Goal: Communication & Community: Answer question/provide support

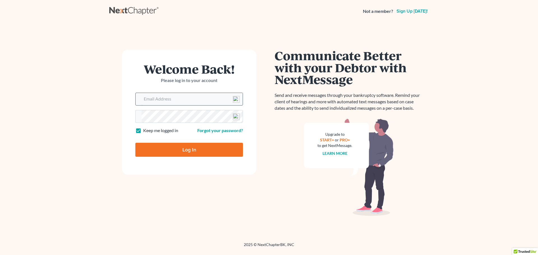
click at [164, 99] on input "Email Address" at bounding box center [192, 99] width 101 height 12
type input "[EMAIL_ADDRESS][DOMAIN_NAME]"
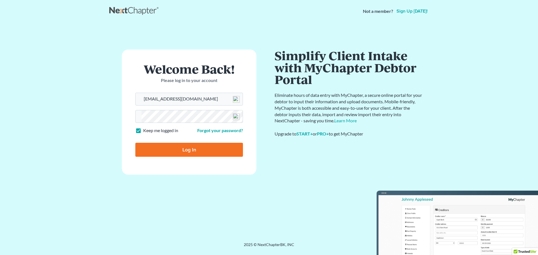
click at [192, 149] on input "Log In" at bounding box center [189, 150] width 108 height 14
type input "Thinking..."
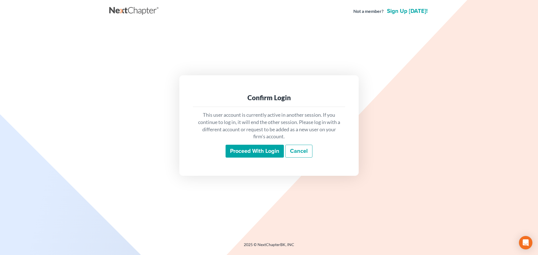
click at [241, 153] on input "Proceed with login" at bounding box center [255, 151] width 58 height 13
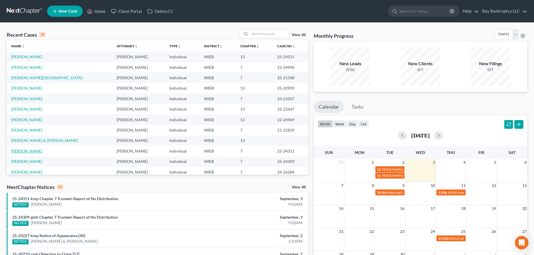
click at [33, 153] on link "[PERSON_NAME]" at bounding box center [26, 151] width 31 height 5
select select "2"
select select "1"
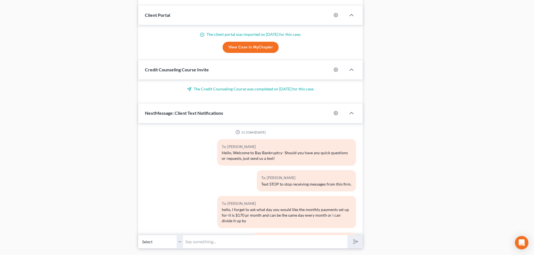
scroll to position [6978, 0]
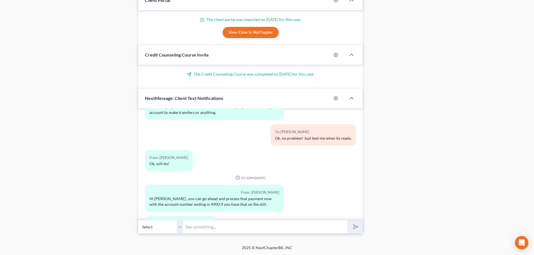
click at [215, 226] on input "text" at bounding box center [265, 227] width 164 height 14
click at [327, 226] on input "Hi [PERSON_NAME]-sorry -was a crazy rest of the day. I can run it now" at bounding box center [265, 227] width 164 height 14
type input "Hi [PERSON_NAME]-sorry -was a crazy rest of the day. I can run it now."
click at [352, 227] on icon "submit" at bounding box center [355, 227] width 8 height 8
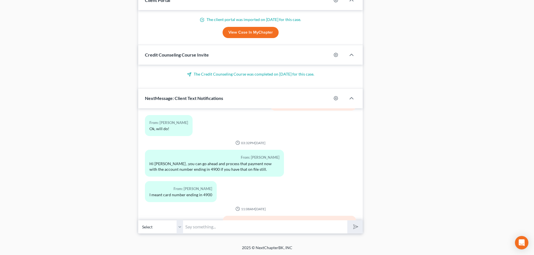
click at [206, 228] on input "text" at bounding box center [265, 227] width 164 height 14
type input "that went through-thank-you!"
click at [355, 229] on icon "submit" at bounding box center [355, 227] width 8 height 8
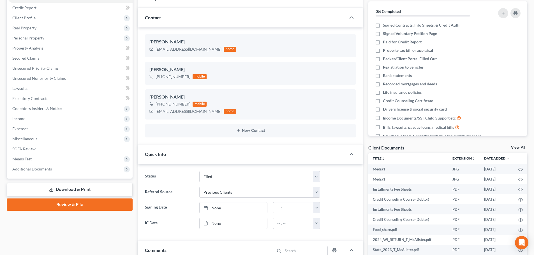
scroll to position [0, 0]
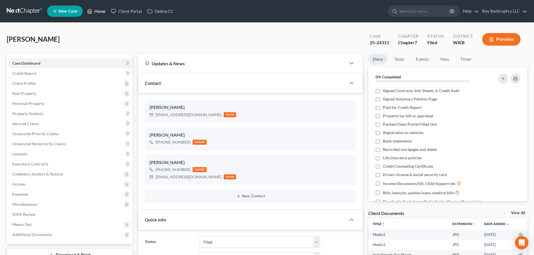
click at [98, 12] on link "Home" at bounding box center [96, 11] width 24 height 10
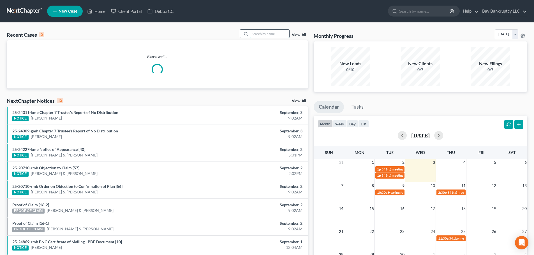
click at [272, 33] on input "search" at bounding box center [269, 34] width 39 height 8
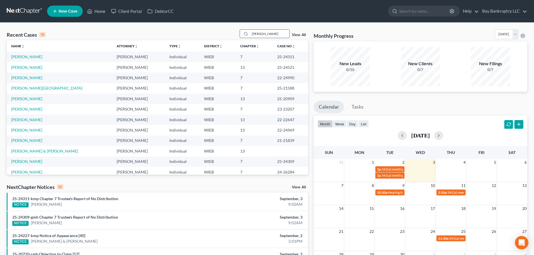
type input "[PERSON_NAME]"
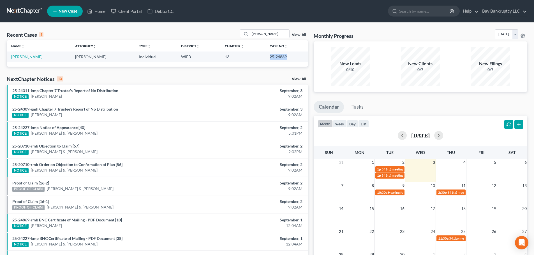
drag, startPoint x: 268, startPoint y: 56, endPoint x: 287, endPoint y: 57, distance: 19.1
click at [287, 57] on td "25-24869" at bounding box center [286, 57] width 43 height 10
copy td "25-24869"
click at [268, 33] on input "[PERSON_NAME]" at bounding box center [269, 34] width 39 height 8
click at [509, 36] on select "[DATE] [DATE] [DATE] [DATE] [DATE] [DATE] [DATE] [DATE] [DATE] [DATE] [DATE] [D…" at bounding box center [507, 34] width 24 height 10
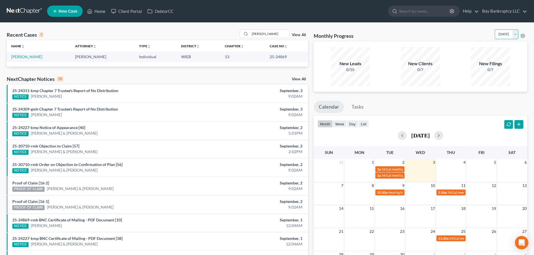
click at [495, 29] on select "[DATE] [DATE] [DATE] [DATE] [DATE] [DATE] [DATE] [DATE] [DATE] [DATE] [DATE] [D…" at bounding box center [507, 34] width 24 height 10
click at [515, 33] on select "[DATE] [DATE] [DATE] [DATE] [DATE] [DATE] [DATE] [DATE] [DATE] [DATE] [DATE] [D…" at bounding box center [507, 34] width 24 height 10
click at [495, 29] on select "[DATE] [DATE] [DATE] [DATE] [DATE] [DATE] [DATE] [DATE] [DATE] [DATE] [DATE] [D…" at bounding box center [507, 34] width 24 height 10
click at [512, 33] on select "[DATE] [DATE] [DATE] [DATE] [DATE] [DATE] [DATE] [DATE] [DATE] [DATE] [DATE] [D…" at bounding box center [507, 34] width 24 height 10
click at [495, 29] on select "[DATE] [DATE] [DATE] [DATE] [DATE] [DATE] [DATE] [DATE] [DATE] [DATE] [DATE] [D…" at bounding box center [507, 34] width 24 height 10
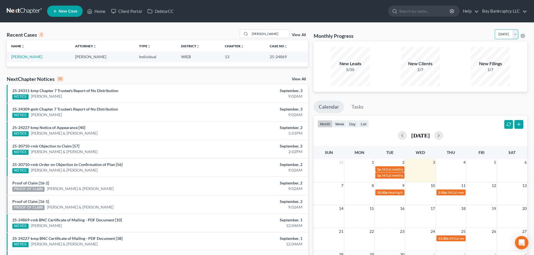
click at [499, 36] on select "[DATE] [DATE] [DATE] [DATE] [DATE] [DATE] [DATE] [DATE] [DATE] [DATE] [DATE] [D…" at bounding box center [507, 34] width 24 height 10
click at [495, 29] on select "[DATE] [DATE] [DATE] [DATE] [DATE] [DATE] [DATE] [DATE] [DATE] [DATE] [DATE] [D…" at bounding box center [507, 34] width 24 height 10
click at [498, 31] on select "[DATE] [DATE] [DATE] [DATE] [DATE] [DATE] [DATE] [DATE] [DATE] [DATE] [DATE] [D…" at bounding box center [507, 34] width 24 height 10
click at [495, 29] on select "[DATE] [DATE] [DATE] [DATE] [DATE] [DATE] [DATE] [DATE] [DATE] [DATE] [DATE] [D…" at bounding box center [507, 34] width 24 height 10
click at [495, 37] on select "[DATE] [DATE] [DATE] [DATE] [DATE] [DATE] [DATE] [DATE] [DATE] [DATE] [DATE] [D…" at bounding box center [507, 34] width 24 height 10
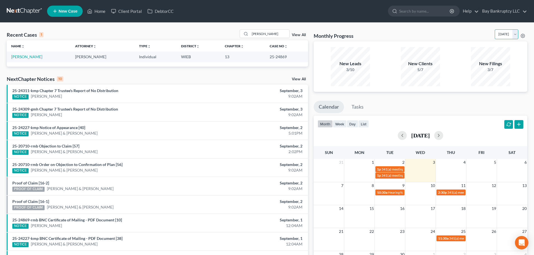
click at [495, 29] on select "[DATE] [DATE] [DATE] [DATE] [DATE] [DATE] [DATE] [DATE] [DATE] [DATE] [DATE] [D…" at bounding box center [507, 34] width 24 height 10
click at [495, 34] on select "[DATE] [DATE] [DATE] [DATE] [DATE] [DATE] [DATE] [DATE] [DATE] [DATE] [DATE] [D…" at bounding box center [507, 34] width 24 height 10
click at [495, 29] on select "[DATE] [DATE] [DATE] [DATE] [DATE] [DATE] [DATE] [DATE] [DATE] [DATE] [DATE] [D…" at bounding box center [507, 34] width 24 height 10
click at [495, 33] on select "[DATE] [DATE] [DATE] [DATE] [DATE] [DATE] [DATE] [DATE] [DATE] [DATE] [DATE] [D…" at bounding box center [507, 34] width 24 height 10
click at [495, 29] on select "[DATE] [DATE] [DATE] [DATE] [DATE] [DATE] [DATE] [DATE] [DATE] [DATE] [DATE] [D…" at bounding box center [507, 34] width 24 height 10
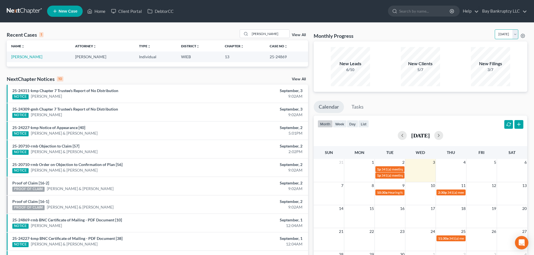
click at [496, 34] on select "[DATE] [DATE] [DATE] [DATE] [DATE] [DATE] [DATE] [DATE] [DATE] [DATE] [DATE] [D…" at bounding box center [507, 34] width 24 height 10
click at [495, 29] on select "[DATE] [DATE] [DATE] [DATE] [DATE] [DATE] [DATE] [DATE] [DATE] [DATE] [DATE] [D…" at bounding box center [507, 34] width 24 height 10
click at [496, 35] on select "[DATE] [DATE] [DATE] [DATE] [DATE] [DATE] [DATE] [DATE] [DATE] [DATE] [DATE] [D…" at bounding box center [507, 34] width 24 height 10
click at [495, 29] on select "[DATE] [DATE] [DATE] [DATE] [DATE] [DATE] [DATE] [DATE] [DATE] [DATE] [DATE] [D…" at bounding box center [507, 34] width 24 height 10
click at [495, 36] on select "[DATE] [DATE] [DATE] [DATE] [DATE] [DATE] [DATE] [DATE] [DATE] [DATE] [DATE] [D…" at bounding box center [507, 34] width 24 height 10
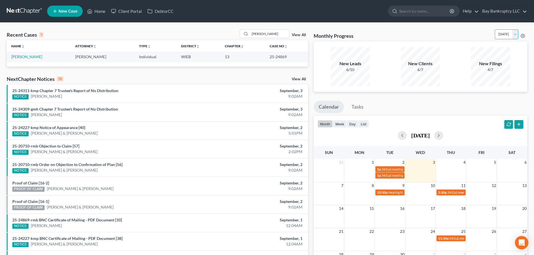
click at [495, 29] on select "[DATE] [DATE] [DATE] [DATE] [DATE] [DATE] [DATE] [DATE] [DATE] [DATE] [DATE] [D…" at bounding box center [507, 34] width 24 height 10
click at [495, 35] on select "[DATE] [DATE] [DATE] [DATE] [DATE] [DATE] [DATE] [DATE] [DATE] [DATE] [DATE] [D…" at bounding box center [507, 34] width 24 height 10
click at [495, 29] on select "[DATE] [DATE] [DATE] [DATE] [DATE] [DATE] [DATE] [DATE] [DATE] [DATE] [DATE] [D…" at bounding box center [507, 34] width 24 height 10
click at [495, 34] on select "[DATE] [DATE] [DATE] [DATE] [DATE] [DATE] [DATE] [DATE] [DATE] [DATE] [DATE] [D…" at bounding box center [507, 34] width 24 height 10
click at [495, 29] on select "[DATE] [DATE] [DATE] [DATE] [DATE] [DATE] [DATE] [DATE] [DATE] [DATE] [DATE] [D…" at bounding box center [507, 34] width 24 height 10
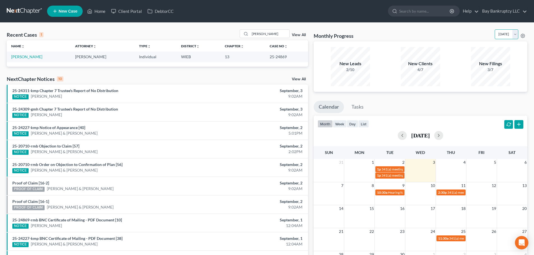
click at [495, 38] on select "[DATE] [DATE] [DATE] [DATE] [DATE] [DATE] [DATE] [DATE] [DATE] [DATE] [DATE] [D…" at bounding box center [507, 34] width 24 height 10
click at [495, 29] on select "[DATE] [DATE] [DATE] [DATE] [DATE] [DATE] [DATE] [DATE] [DATE] [DATE] [DATE] [D…" at bounding box center [507, 34] width 24 height 10
click at [495, 34] on select "[DATE] [DATE] [DATE] [DATE] [DATE] [DATE] [DATE] [DATE] [DATE] [DATE] [DATE] [D…" at bounding box center [507, 34] width 24 height 10
select select "0"
click at [495, 29] on select "[DATE] [DATE] [DATE] [DATE] [DATE] [DATE] [DATE] [DATE] [DATE] [DATE] [DATE] [D…" at bounding box center [507, 34] width 24 height 10
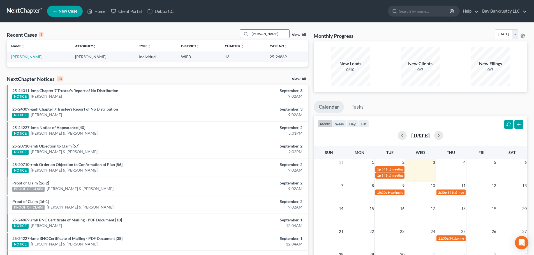
drag, startPoint x: 270, startPoint y: 34, endPoint x: 237, endPoint y: 38, distance: 32.8
click at [237, 38] on div "Recent Cases 1 [PERSON_NAME] View All" at bounding box center [157, 34] width 301 height 11
type input "[PERSON_NAME]"
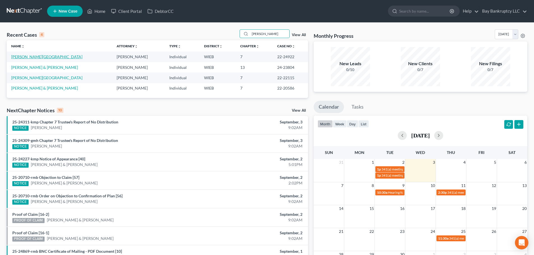
click at [22, 56] on link "[PERSON_NAME][GEOGRAPHIC_DATA]" at bounding box center [46, 56] width 71 height 5
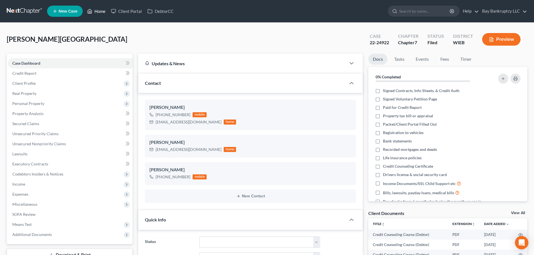
click at [100, 9] on link "Home" at bounding box center [96, 11] width 24 height 10
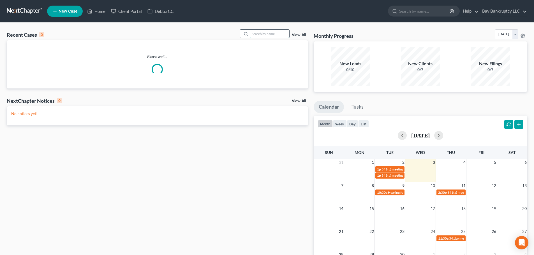
click at [257, 34] on input "search" at bounding box center [269, 34] width 39 height 8
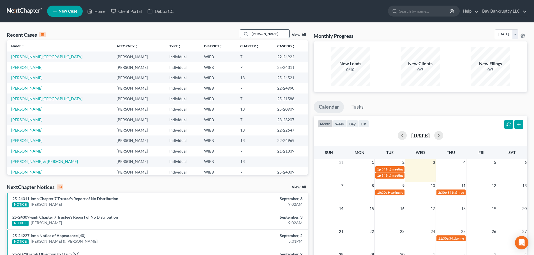
type input "[PERSON_NAME]"
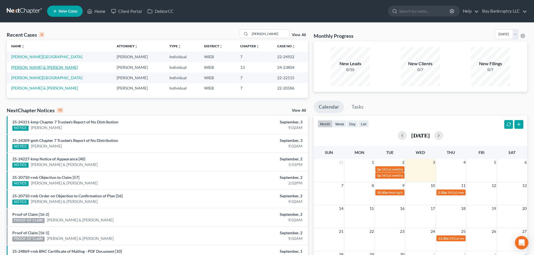
click at [17, 68] on link "[PERSON_NAME] & [PERSON_NAME]" at bounding box center [44, 67] width 67 height 5
select select "1"
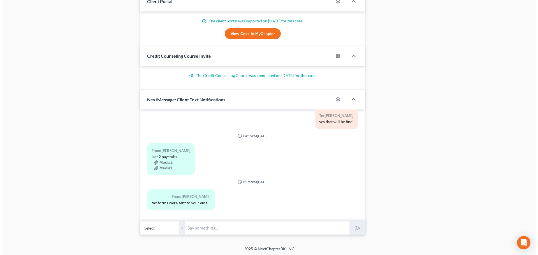
scroll to position [445, 0]
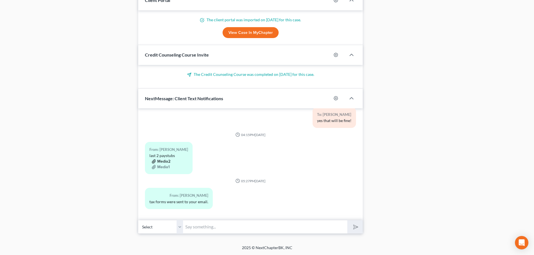
click at [162, 161] on button "Media2" at bounding box center [161, 161] width 19 height 4
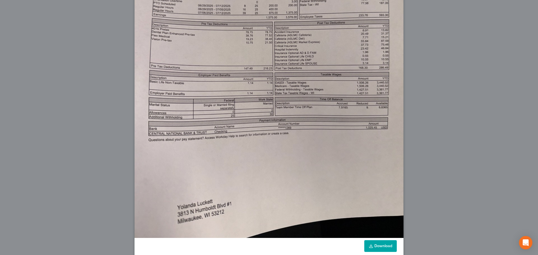
scroll to position [161, 0]
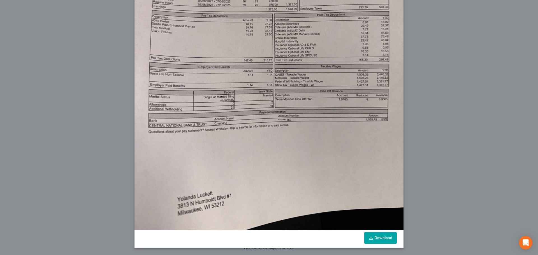
drag, startPoint x: 379, startPoint y: 241, endPoint x: 230, endPoint y: 159, distance: 169.9
click at [379, 241] on link "Download" at bounding box center [380, 238] width 33 height 12
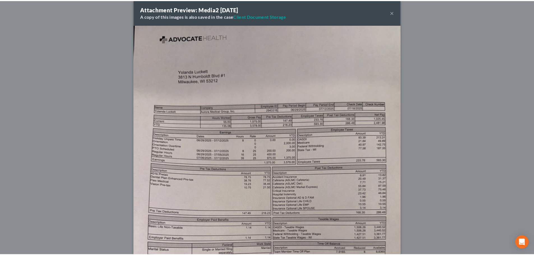
scroll to position [0, 0]
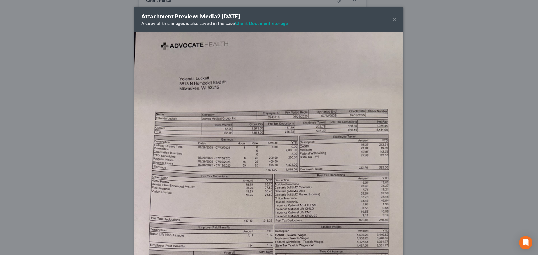
click at [393, 18] on button "×" at bounding box center [395, 19] width 4 height 7
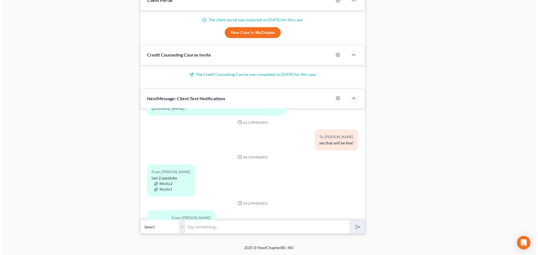
scroll to position [20223, 0]
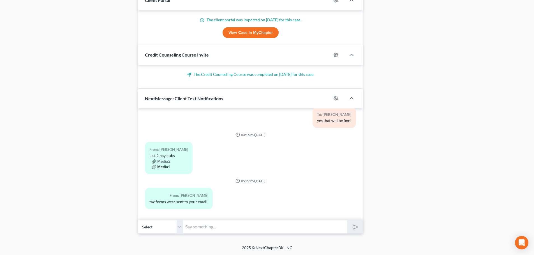
click at [165, 166] on button "Media1" at bounding box center [161, 167] width 18 height 4
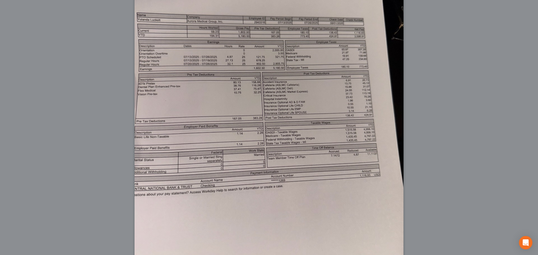
scroll to position [161, 0]
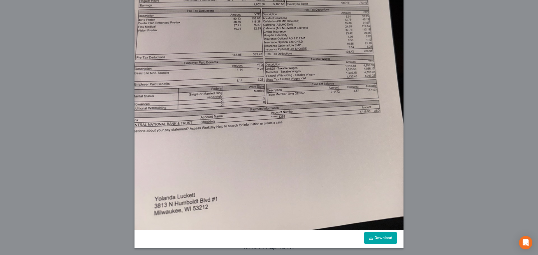
drag, startPoint x: 382, startPoint y: 236, endPoint x: 233, endPoint y: 181, distance: 158.7
click at [382, 236] on link "Download" at bounding box center [380, 238] width 33 height 12
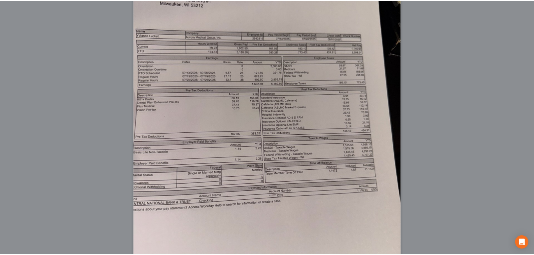
scroll to position [0, 0]
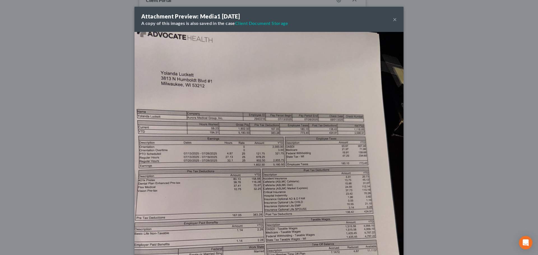
click at [393, 19] on button "×" at bounding box center [395, 19] width 4 height 7
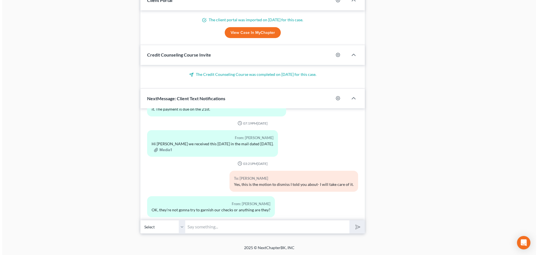
scroll to position [19326, 0]
click at [163, 150] on button "Media1" at bounding box center [161, 150] width 18 height 4
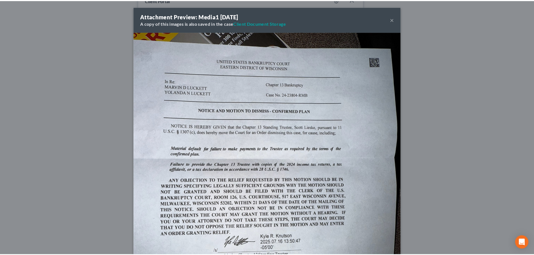
scroll to position [19304, 0]
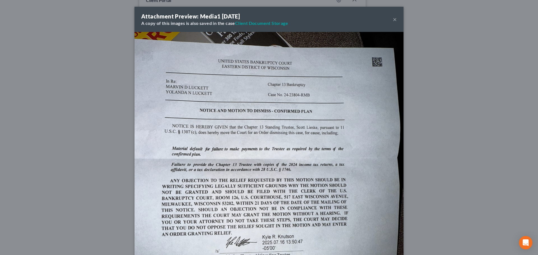
click at [393, 19] on button "×" at bounding box center [395, 19] width 4 height 7
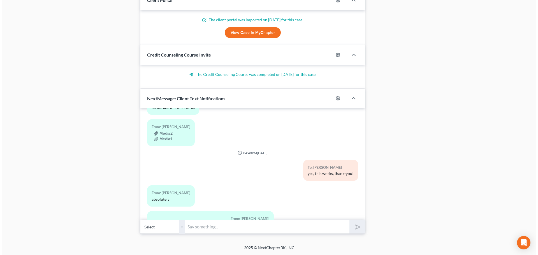
scroll to position [19130, 0]
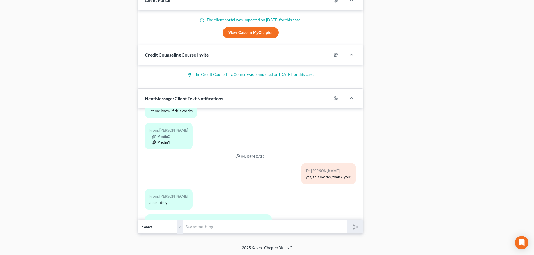
click at [165, 142] on button "Media1" at bounding box center [161, 142] width 18 height 4
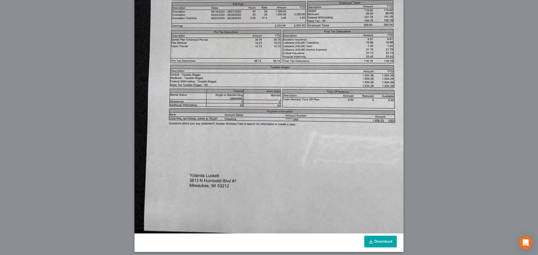
scroll to position [161, 0]
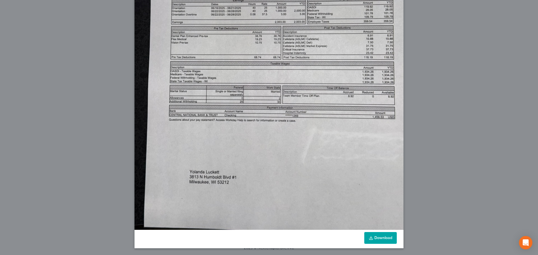
drag, startPoint x: 378, startPoint y: 237, endPoint x: 287, endPoint y: 185, distance: 105.1
click at [378, 237] on link "Download" at bounding box center [380, 238] width 33 height 12
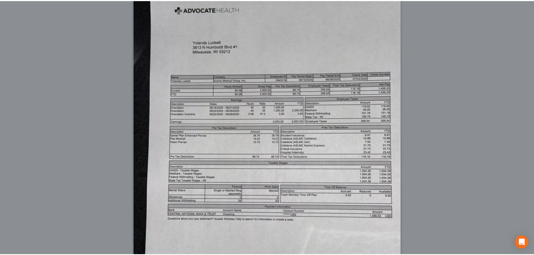
scroll to position [0, 0]
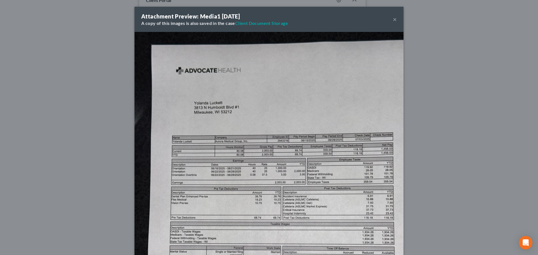
click at [393, 20] on button "×" at bounding box center [395, 19] width 4 height 7
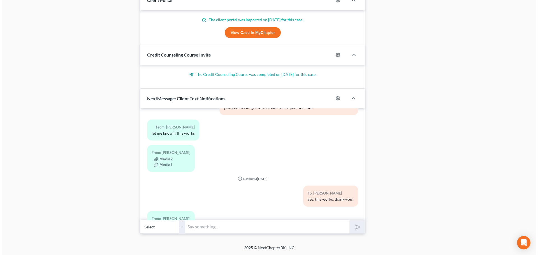
scroll to position [19130, 0]
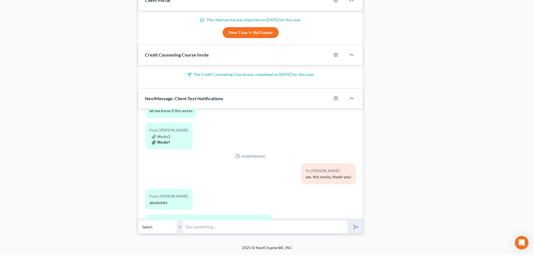
click at [164, 142] on button "Media1" at bounding box center [161, 142] width 18 height 4
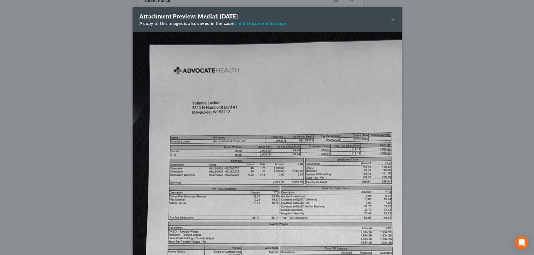
scroll to position [19108, 0]
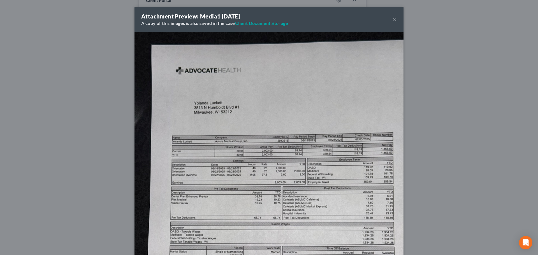
click at [393, 18] on button "×" at bounding box center [395, 19] width 4 height 7
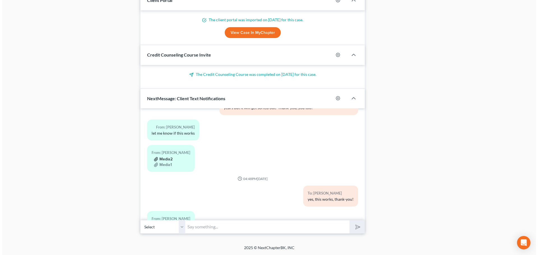
scroll to position [19130, 0]
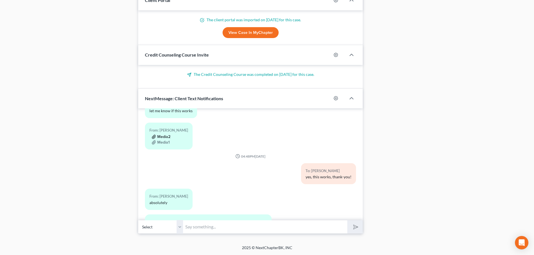
click at [159, 136] on button "Media2" at bounding box center [161, 137] width 19 height 4
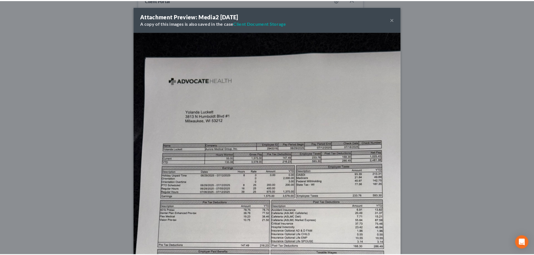
scroll to position [19108, 0]
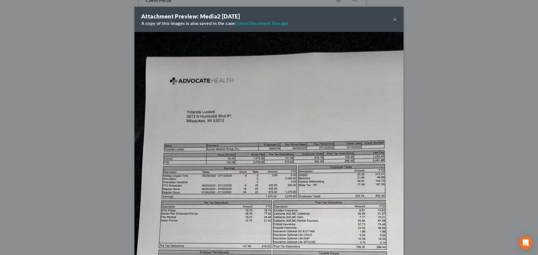
click at [393, 20] on button "×" at bounding box center [395, 19] width 4 height 7
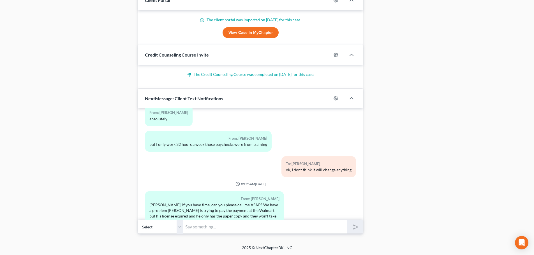
scroll to position [19214, 0]
click at [275, 231] on input "text" at bounding box center [265, 227] width 164 height 14
type input "Hi [PERSON_NAME]-can I get your 8-15 and 8-29 check please?"
click at [354, 226] on icon "submit" at bounding box center [355, 227] width 8 height 8
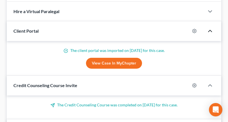
scroll to position [20387, 0]
